Goal: Find specific page/section: Find specific page/section

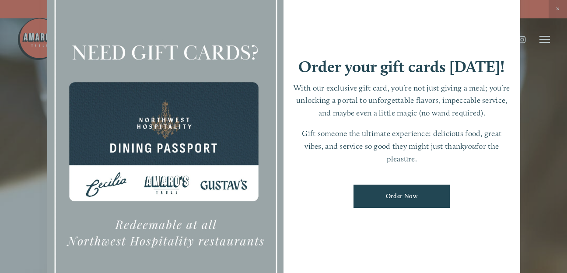
click at [547, 112] on div at bounding box center [283, 136] width 567 height 273
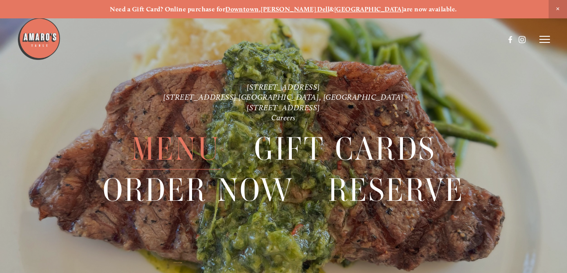
click at [165, 151] on span "Menu" at bounding box center [175, 148] width 89 height 41
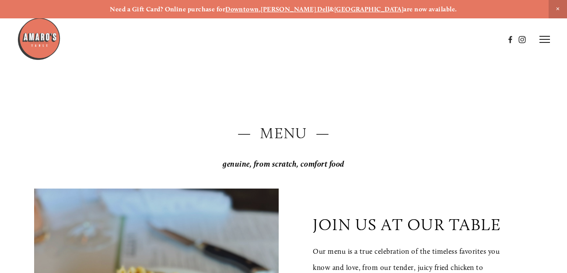
click at [545, 38] on icon at bounding box center [545, 39] width 11 height 8
click at [447, 39] on span "Visit" at bounding box center [447, 38] width 13 height 7
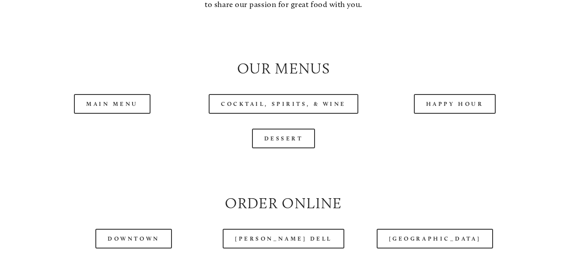
scroll to position [808, 0]
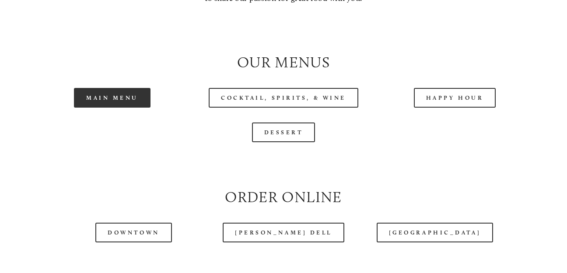
click at [103, 98] on link "Main Menu" at bounding box center [112, 98] width 77 height 20
